Goal: Information Seeking & Learning: Find specific fact

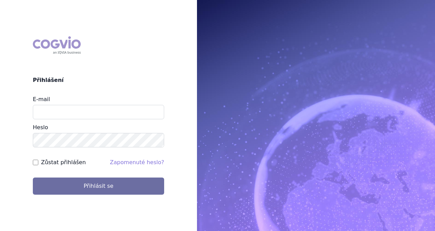
click at [92, 116] on input "E-mail" at bounding box center [98, 112] width 131 height 14
type input "michaela.x.tauchmanova@gsk.com"
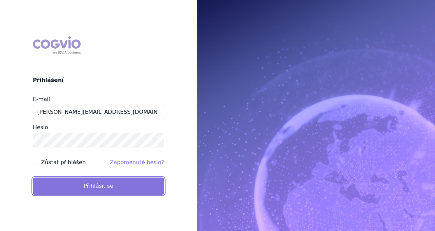
click at [107, 187] on button "Přihlásit se" at bounding box center [98, 185] width 131 height 17
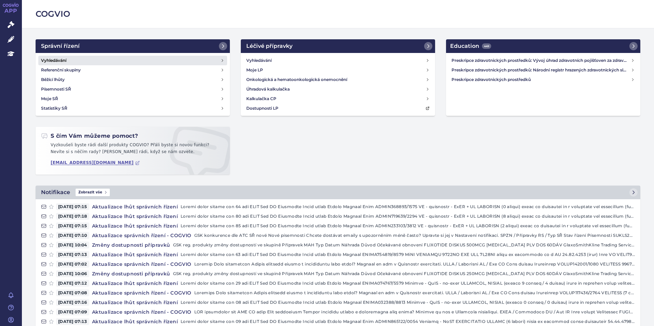
click at [71, 60] on link "Vyhledávání" at bounding box center [132, 61] width 189 height 10
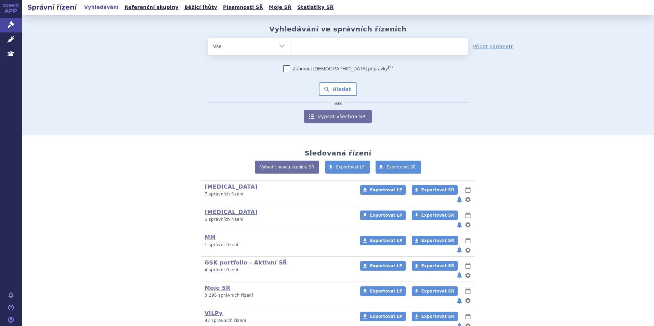
click at [318, 51] on ul at bounding box center [379, 45] width 178 height 14
click at [290, 51] on select at bounding box center [290, 46] width 0 height 17
type input "jem"
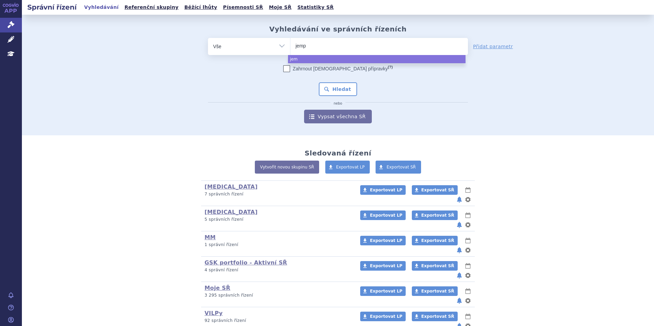
type input "jempe"
type input "jemperli"
select select "jemperli"
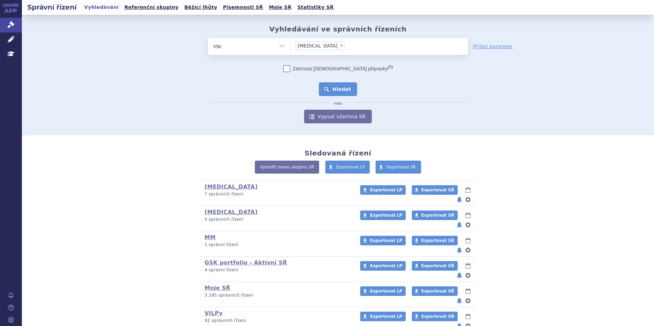
click at [337, 85] on button "Hledat" at bounding box center [338, 89] width 39 height 14
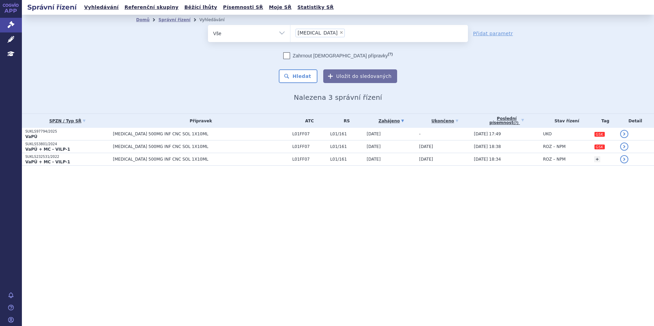
click at [160, 133] on span "JEMPERLI 500MG INF CNC SOL 1X10ML" at bounding box center [198, 134] width 171 height 5
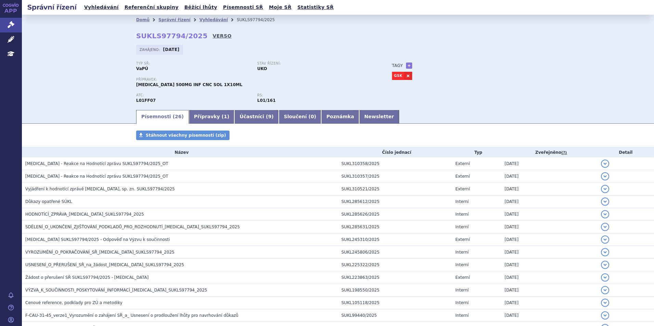
click at [213, 37] on link "VERSO" at bounding box center [222, 35] width 19 height 7
drag, startPoint x: 194, startPoint y: 37, endPoint x: 132, endPoint y: 39, distance: 61.6
click at [132, 39] on div "Domů Správní řízení Vyhledávání SUKLS97794/2025 SUKLS97794/2025 VERSO Zahájeno:…" at bounding box center [337, 67] width 431 height 84
copy h2 "SUKLS97794/2025 VERSO"
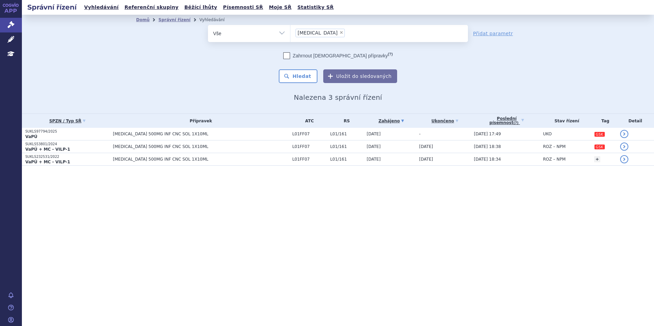
click at [339, 34] on span "×" at bounding box center [341, 32] width 4 height 4
click at [290, 34] on select "jemperli" at bounding box center [290, 33] width 0 height 17
select select
type input "zej"
type input "zejul"
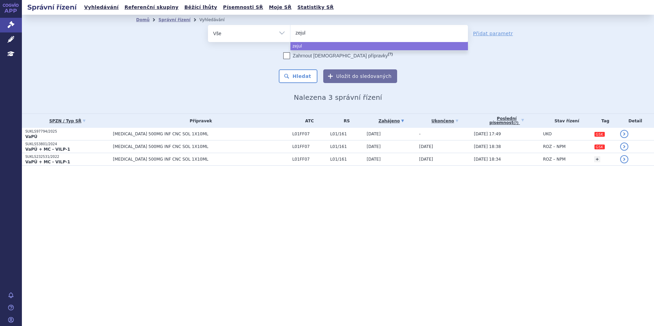
type input "zejula"
select select "zejula"
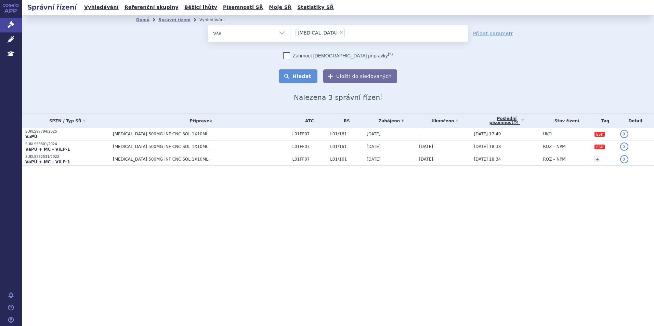
click at [304, 75] on button "Hledat" at bounding box center [298, 76] width 39 height 14
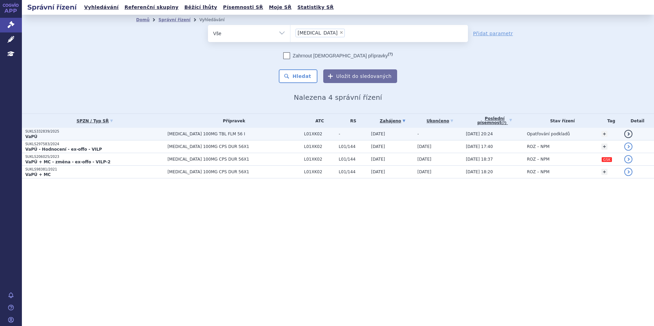
click at [210, 136] on span "[MEDICAL_DATA] 100MG TBL FLM 56 I" at bounding box center [234, 134] width 133 height 5
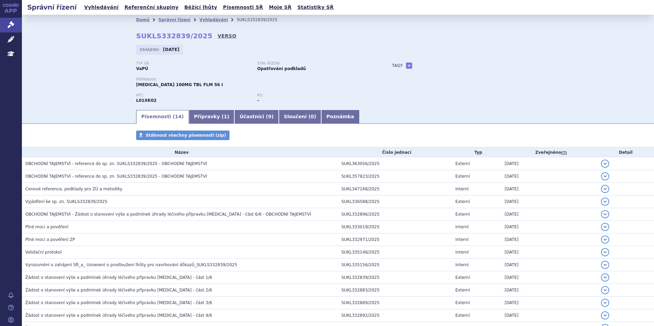
click at [218, 34] on link "VERSO" at bounding box center [227, 35] width 19 height 7
